Goal: Information Seeking & Learning: Learn about a topic

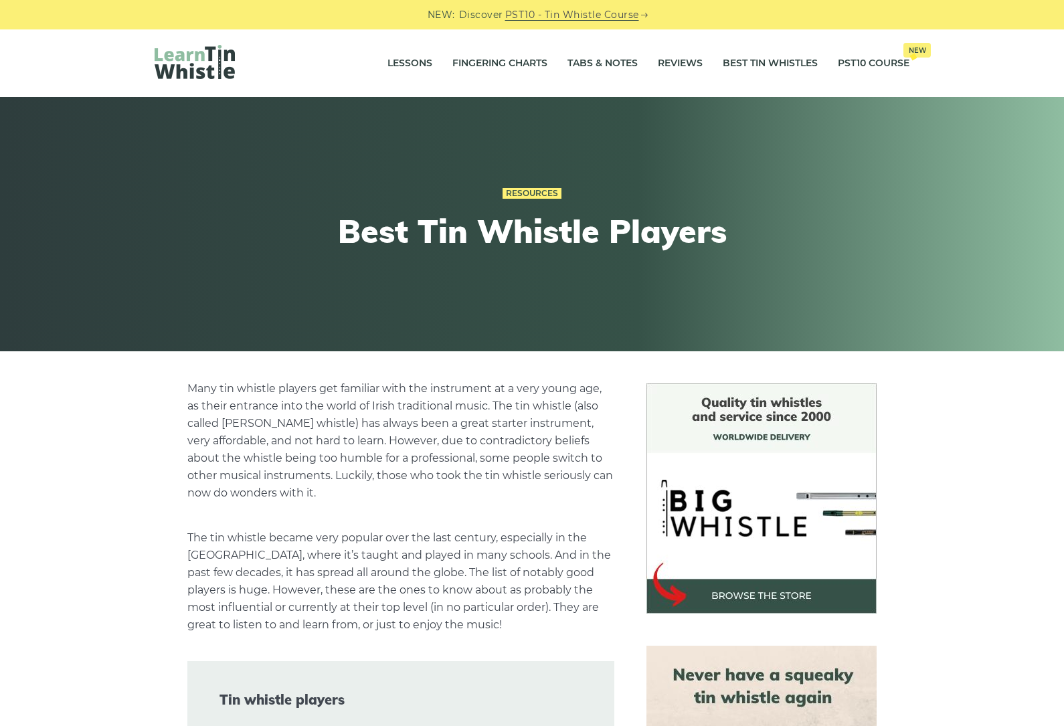
click at [890, 72] on link "PST10 Course New" at bounding box center [874, 63] width 72 height 33
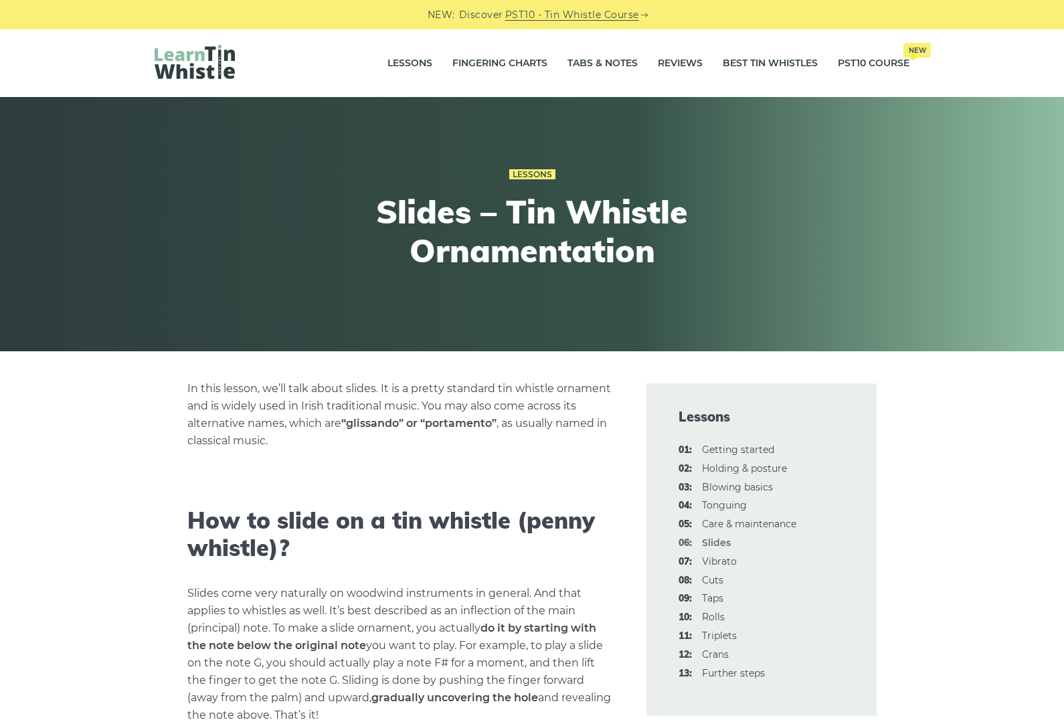
click at [767, 446] on link "01: Getting started" at bounding box center [738, 450] width 72 height 12
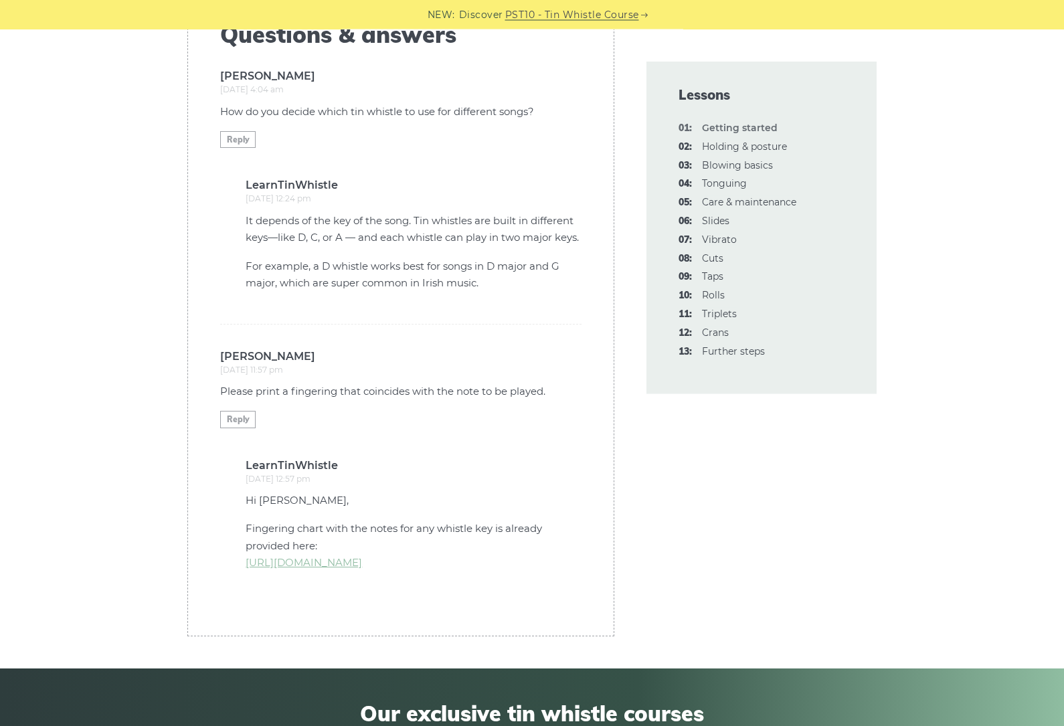
scroll to position [3672, 0]
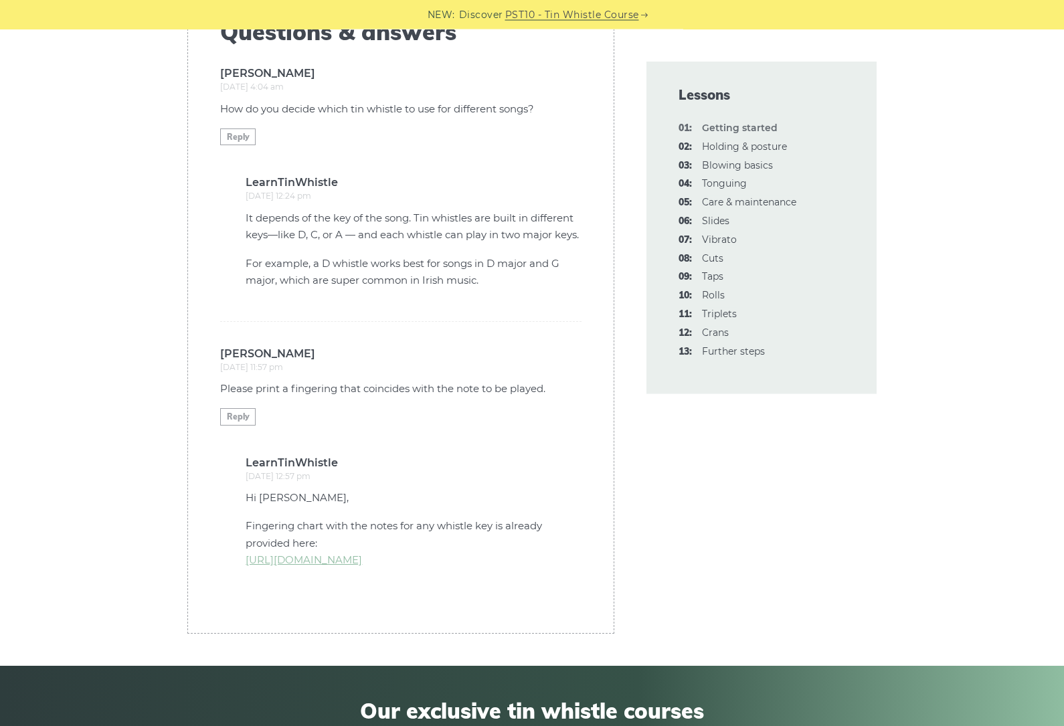
click at [751, 148] on link "02: Holding & posture" at bounding box center [744, 146] width 85 height 12
